Goal: Information Seeking & Learning: Find specific fact

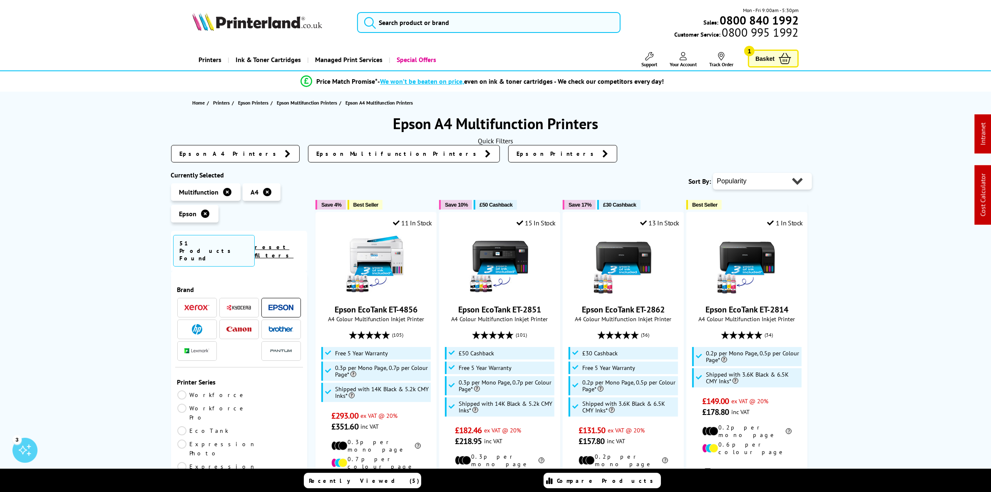
click at [770, 181] on select "Popularity Rating Price - Low to High Price - High to Low Running Costs - Low t…" at bounding box center [762, 181] width 99 height 17
select select "Price Ascending"
click at [713, 173] on select "Popularity Rating Price - Low to High Price - High to Low Running Costs - Low t…" at bounding box center [762, 181] width 99 height 17
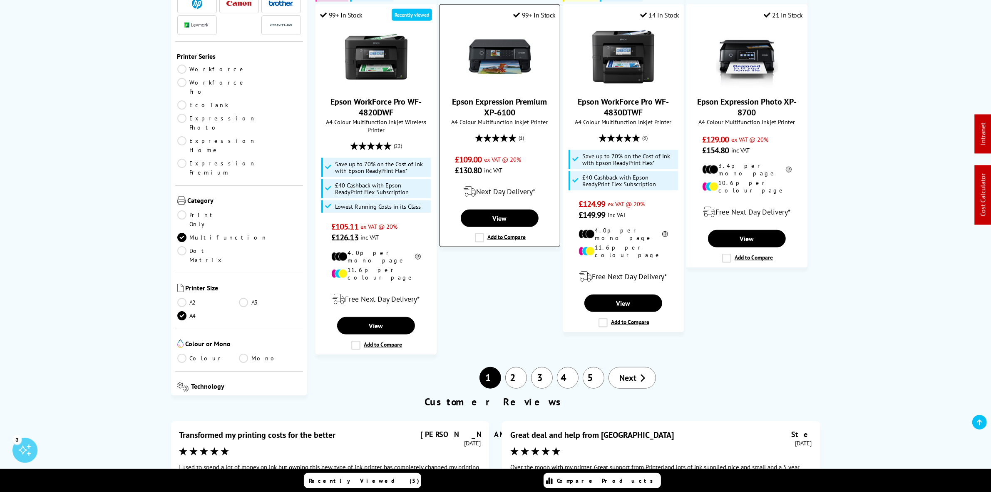
scroll to position [884, 0]
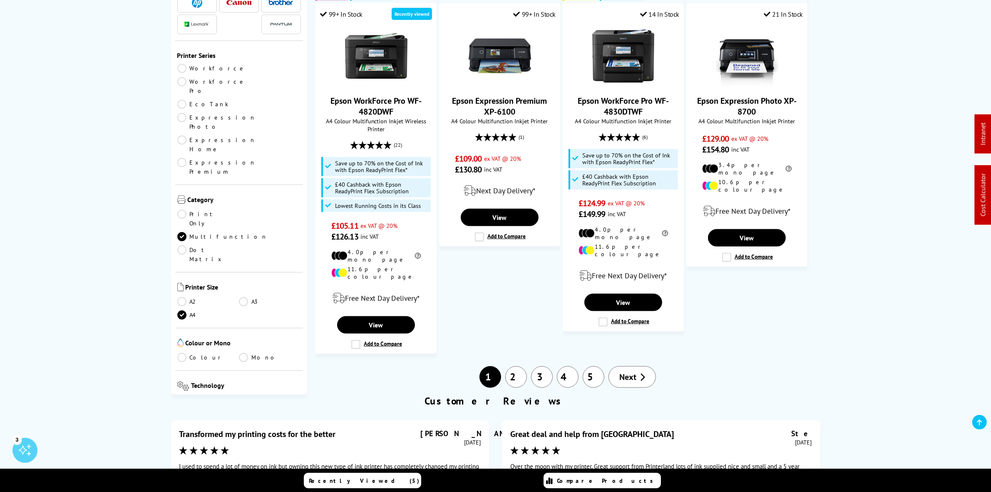
click at [506, 366] on link "2" at bounding box center [516, 377] width 22 height 22
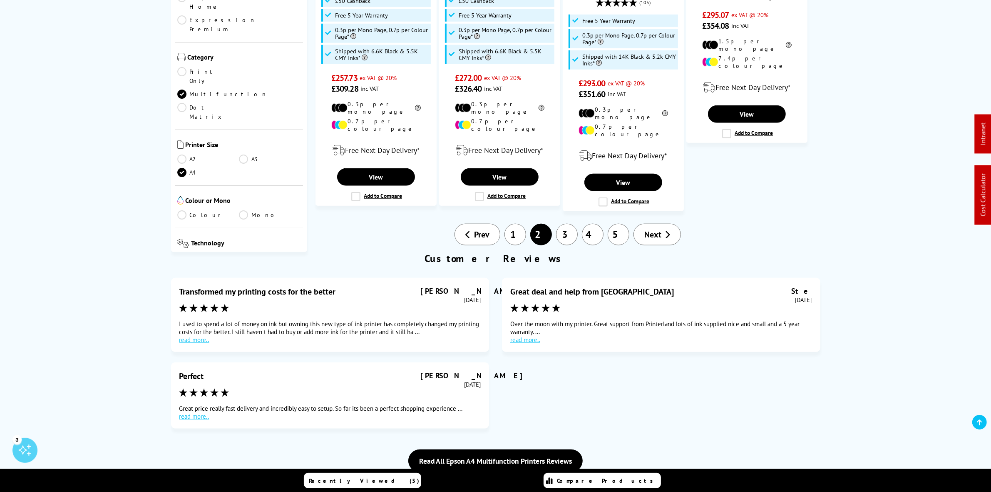
scroll to position [1040, 0]
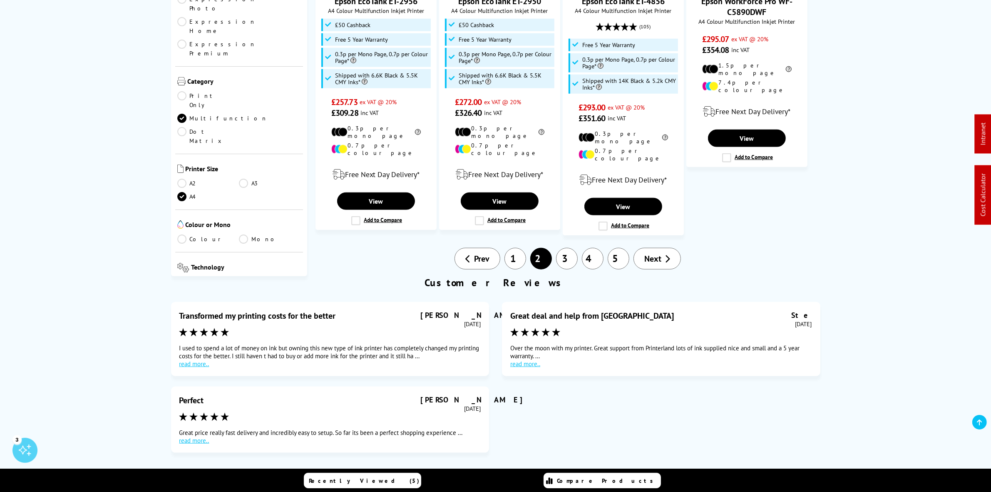
click at [514, 248] on link "1" at bounding box center [515, 259] width 22 height 22
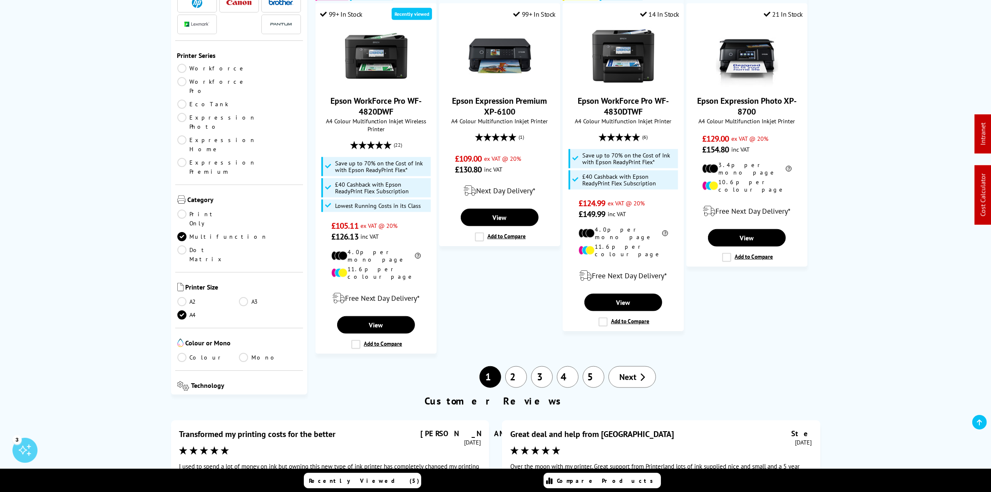
scroll to position [936, 0]
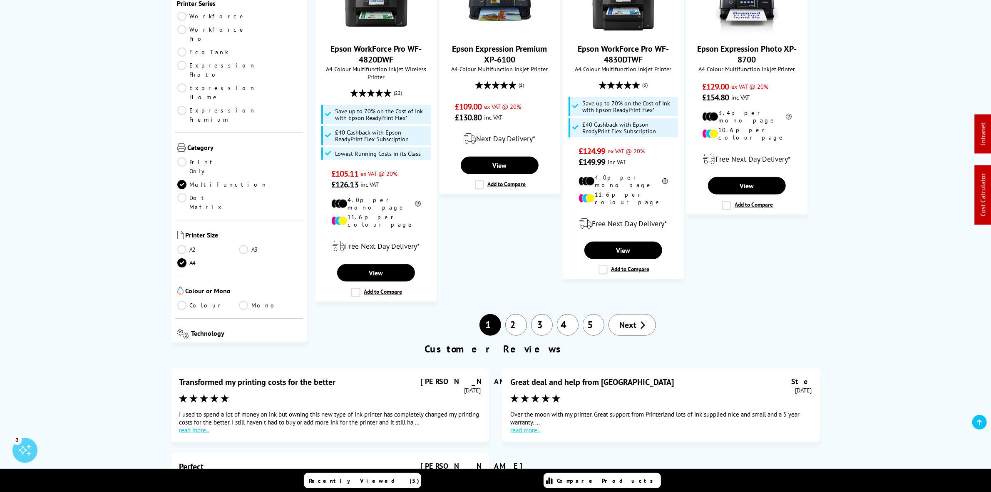
click at [516, 314] on link "2" at bounding box center [516, 325] width 22 height 22
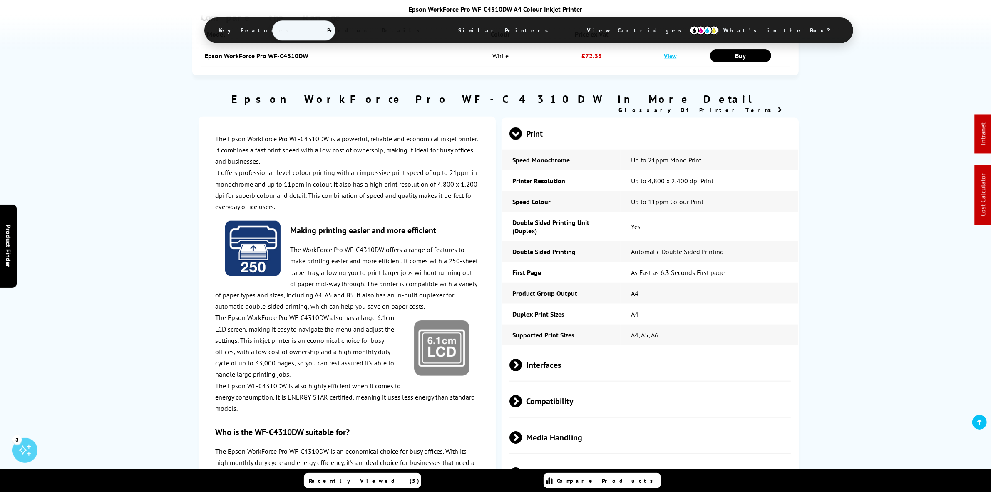
scroll to position [1197, 0]
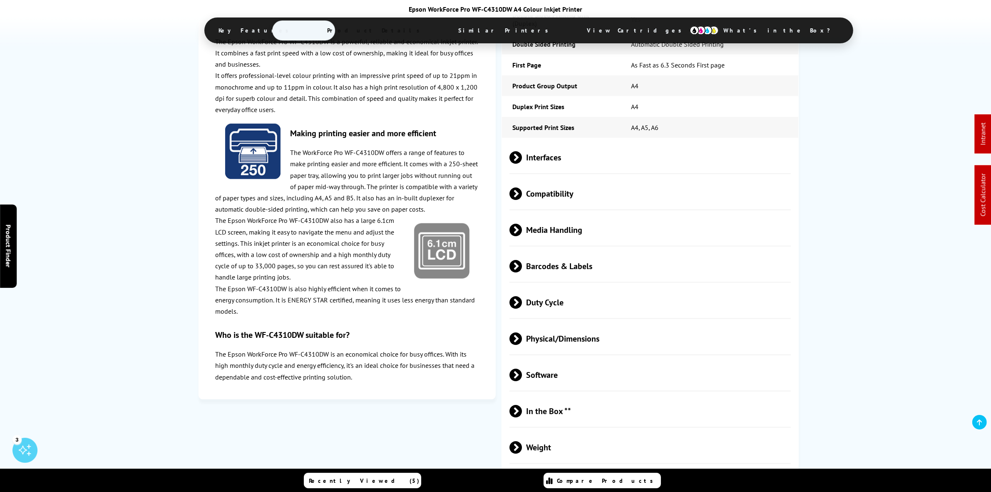
click at [569, 308] on span "Duty Cycle" at bounding box center [649, 302] width 281 height 31
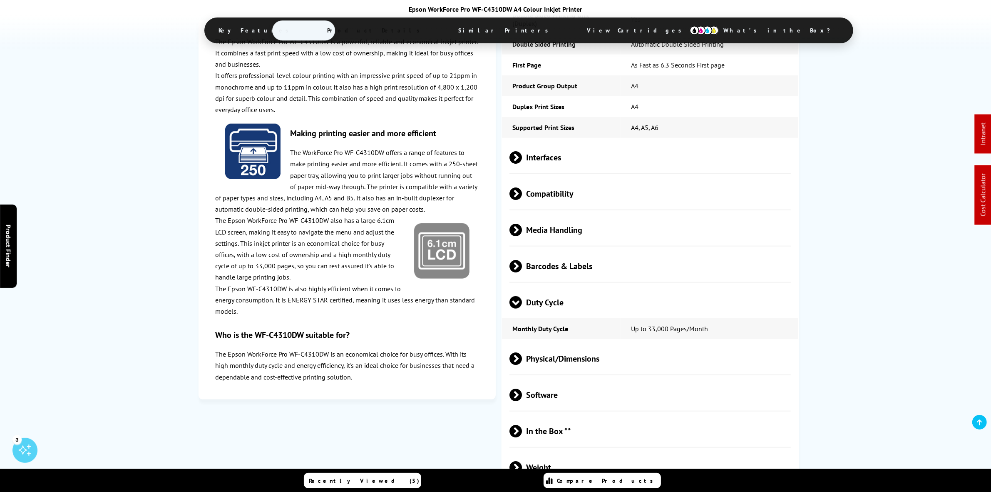
click at [569, 309] on span "Duty Cycle" at bounding box center [649, 302] width 281 height 31
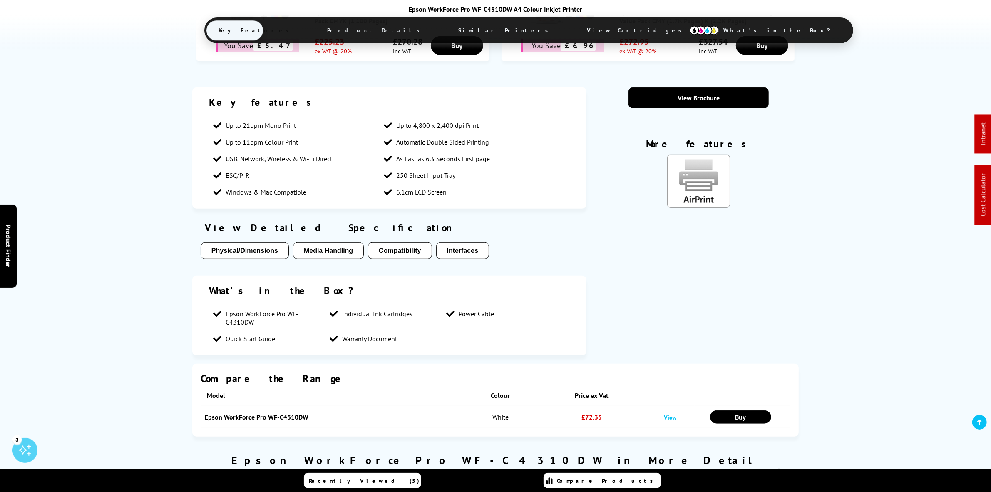
scroll to position [416, 0]
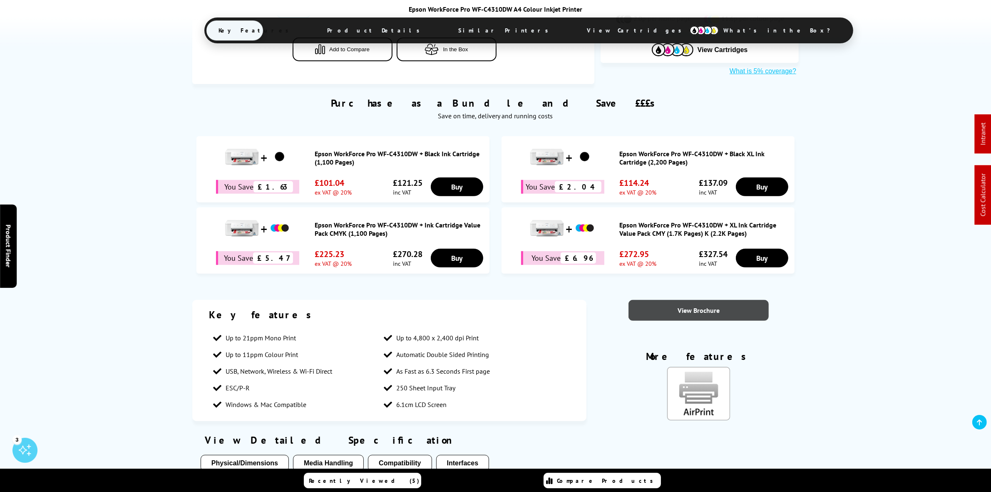
click at [708, 319] on link "View Brochure" at bounding box center [698, 310] width 140 height 21
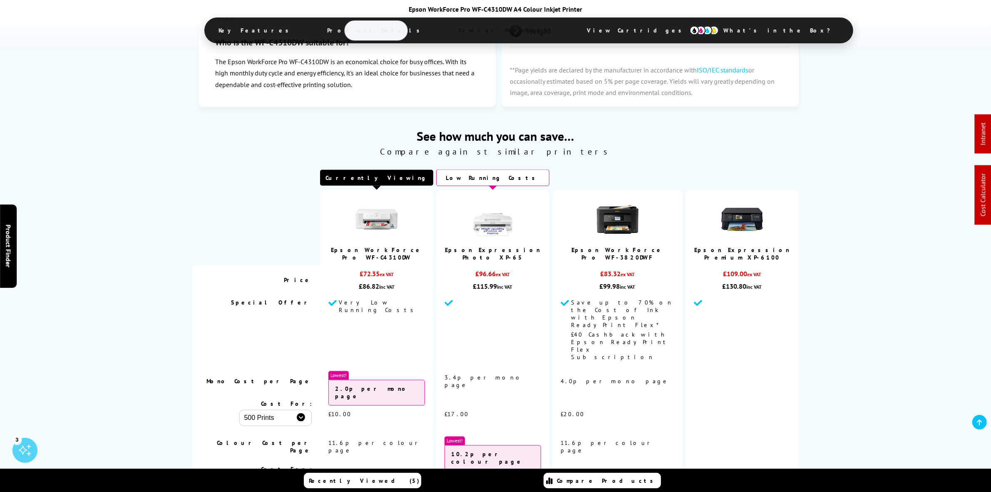
scroll to position [1249, 0]
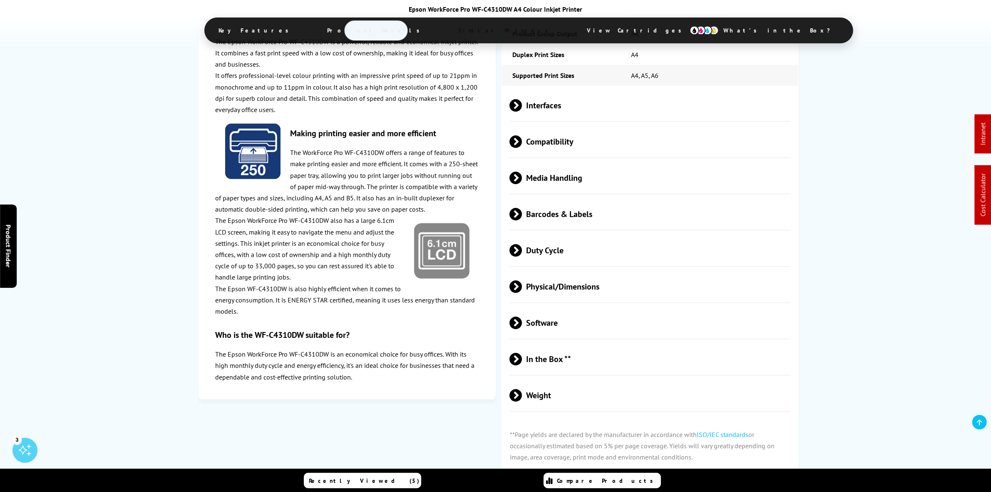
click at [600, 293] on span "Physical/Dimensions" at bounding box center [649, 286] width 281 height 31
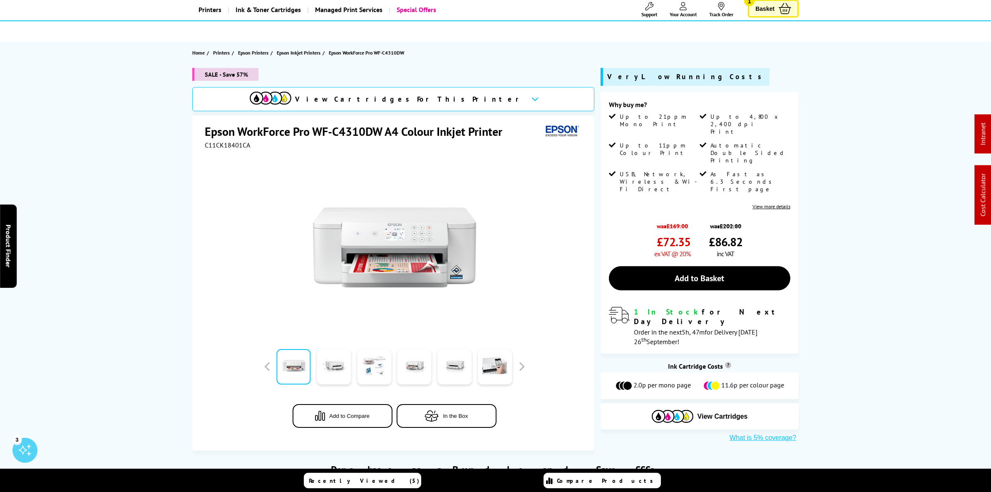
scroll to position [0, 0]
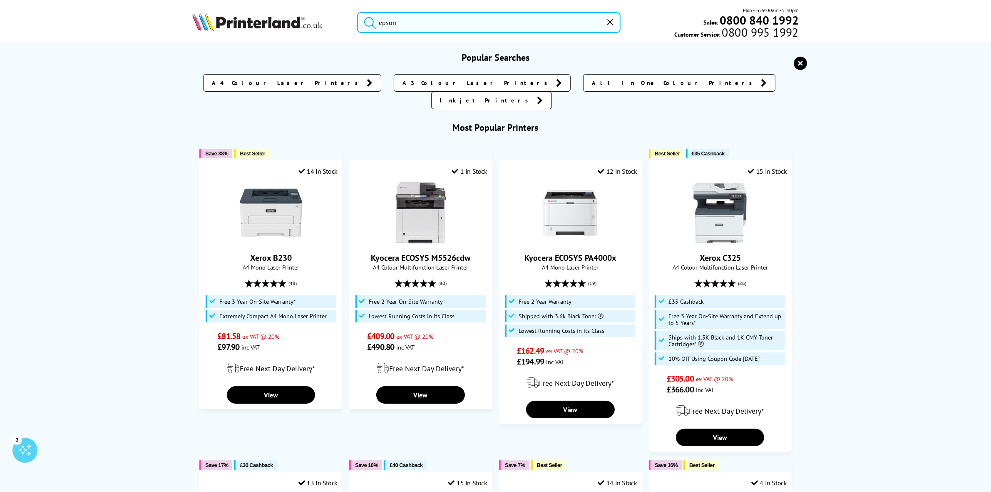
click at [479, 15] on input "epson" at bounding box center [488, 22] width 263 height 21
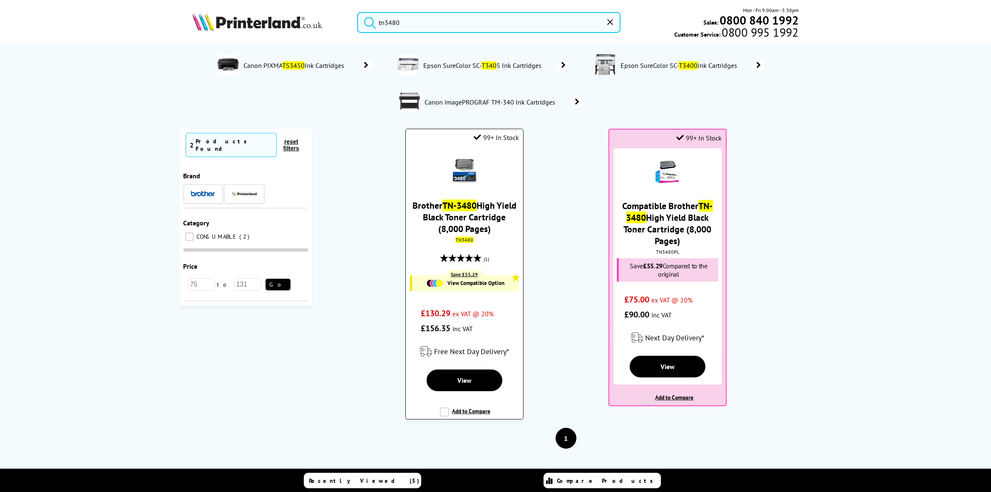
click at [463, 240] on mark "TN3480" at bounding box center [465, 239] width 18 height 6
copy mark "TN3480"
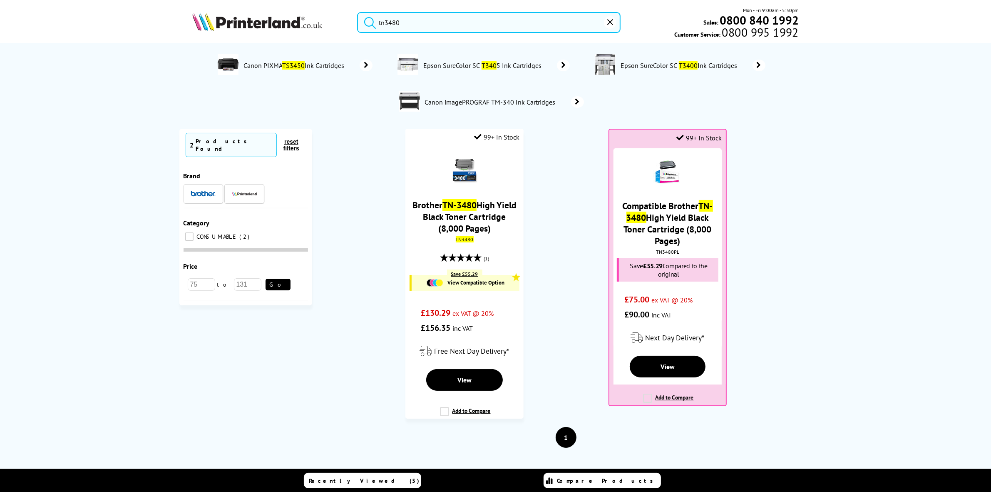
click at [431, 26] on input "tn3480" at bounding box center [488, 22] width 263 height 21
paste input "MS331dn"
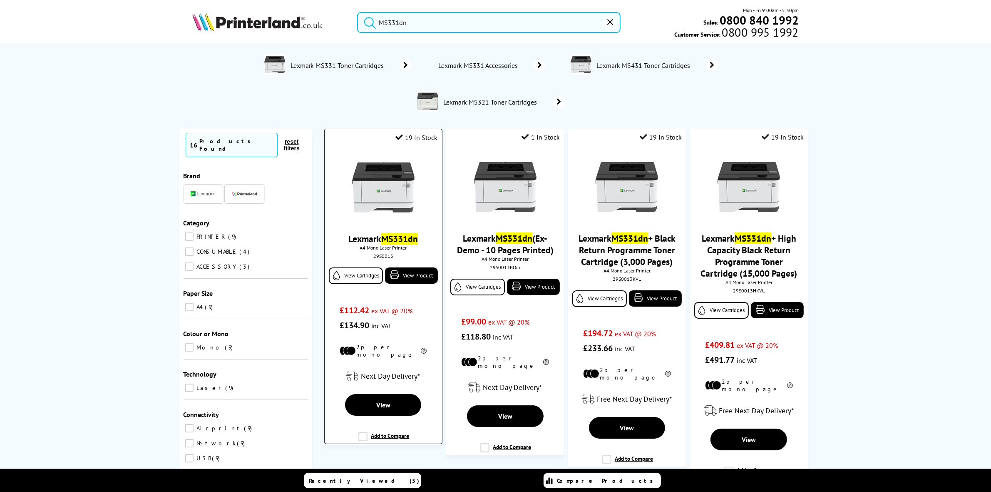
type input "MS331dn"
click at [375, 191] on img at bounding box center [383, 187] width 62 height 62
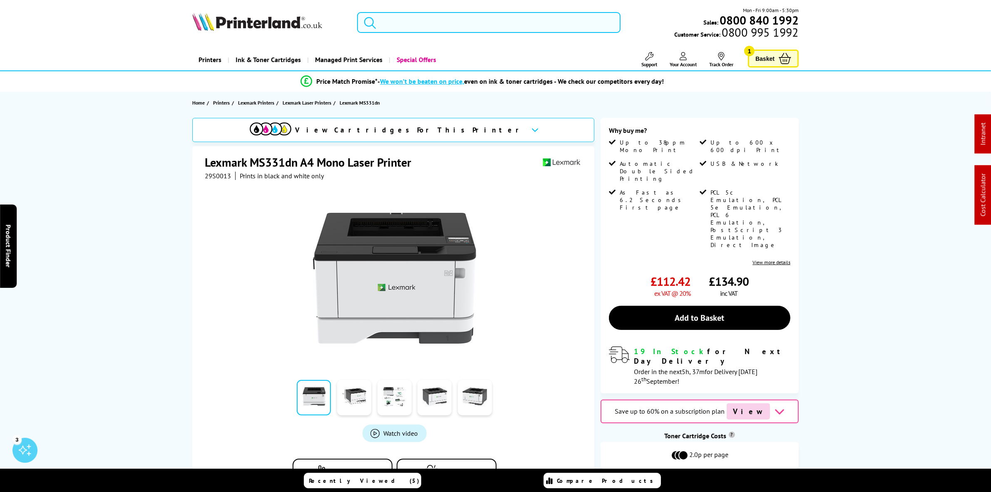
click at [211, 175] on span "29S0013" at bounding box center [218, 175] width 26 height 8
click at [209, 176] on span "29S0013" at bounding box center [218, 175] width 26 height 8
copy span "29S0013"
click at [417, 20] on input "search" at bounding box center [488, 22] width 263 height 21
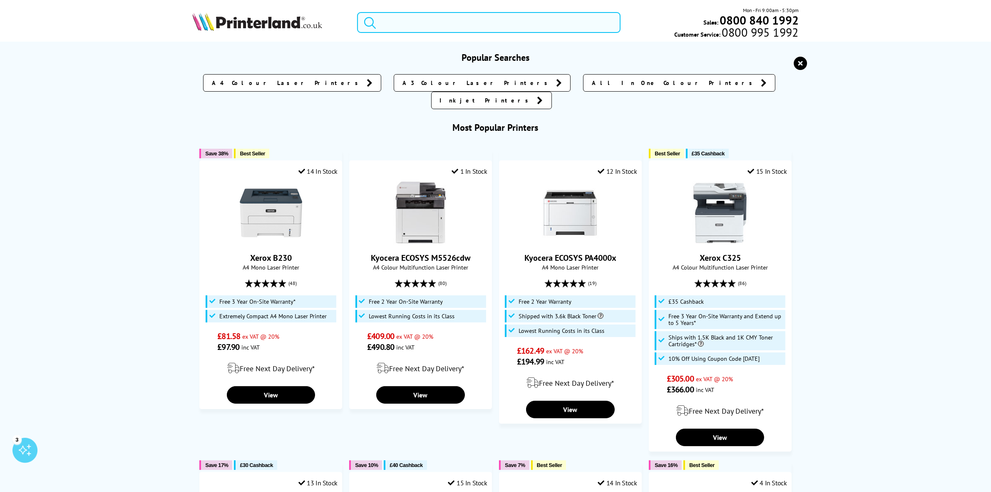
paste input "W2012X"
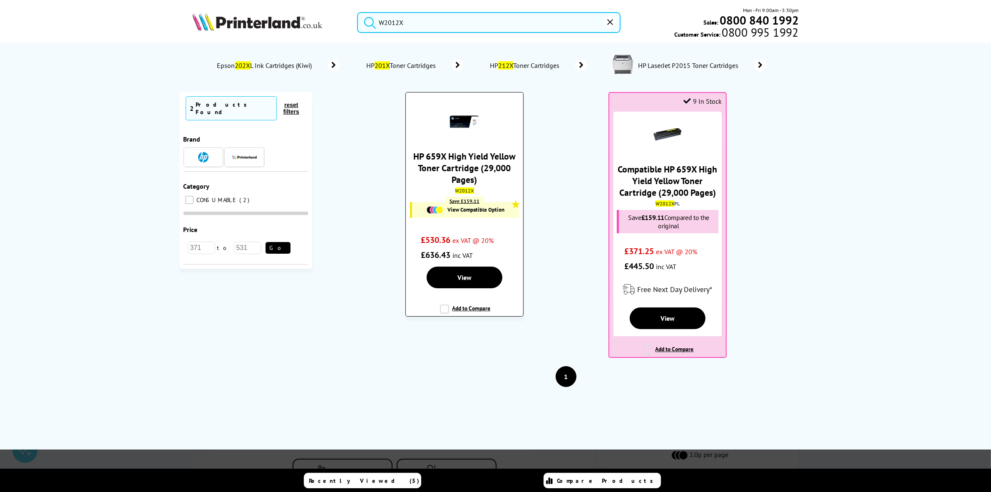
type input "W2012X"
click at [471, 166] on link "HP 659X High Yield Yellow Toner Cartridge (29,000 Pages)" at bounding box center [464, 167] width 102 height 35
